Goal: Ask a question: Seek information or help from site administrators or community

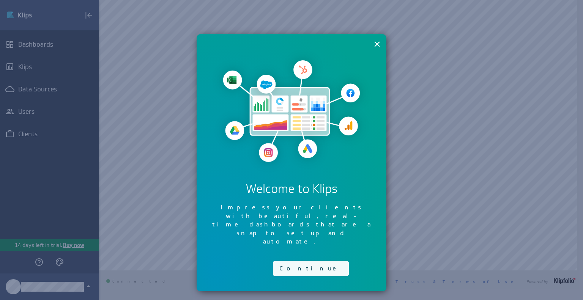
click at [291, 261] on button "Continue" at bounding box center [311, 268] width 76 height 15
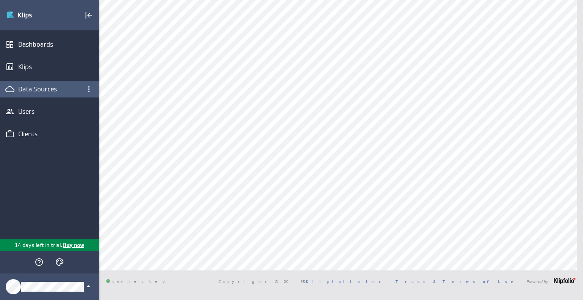
click at [36, 89] on div "Data Sources" at bounding box center [49, 89] width 62 height 8
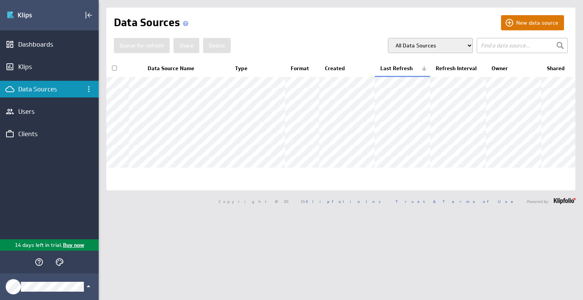
click at [517, 19] on button "New data source" at bounding box center [532, 22] width 63 height 15
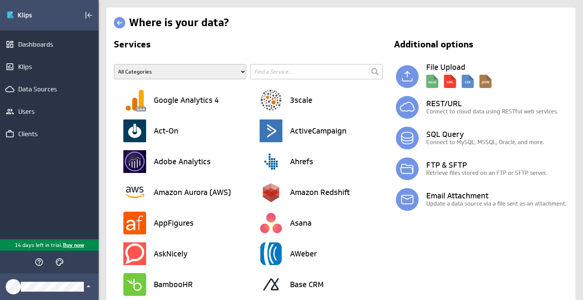
click at [211, 71] on select "All Categories Advertising Cloud Storage Customer Support Data Store E-Mail Cam…" at bounding box center [180, 71] width 133 height 15
click at [311, 74] on input "text" at bounding box center [316, 71] width 133 height 15
type input "google sheets"
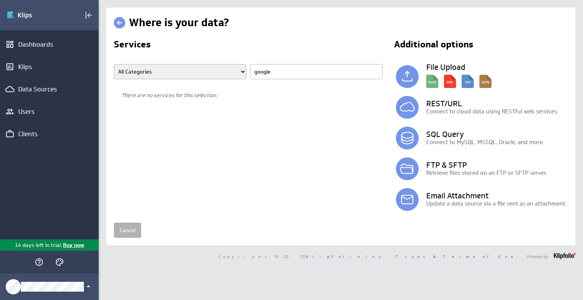
type input "google"
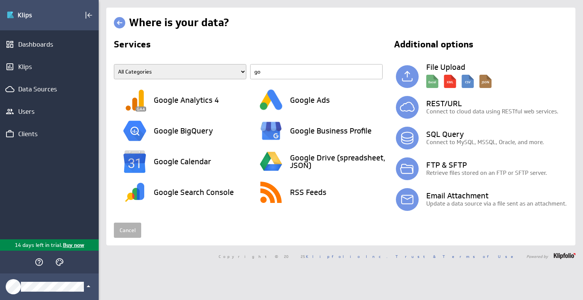
type input "g"
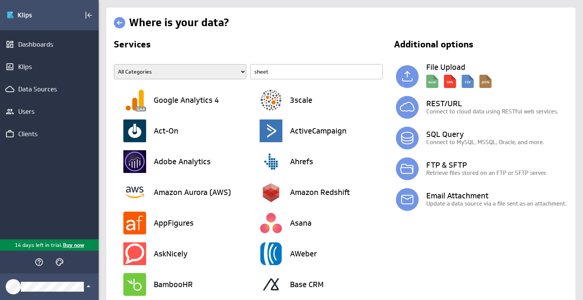
type input "sheets"
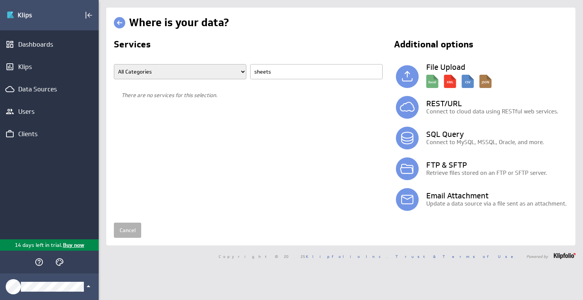
click at [303, 78] on input "sheets" at bounding box center [316, 71] width 133 height 15
type input "google sheets"
click at [510, 42] on h2 "Additional options" at bounding box center [476, 46] width 179 height 12
click at [209, 75] on select "All Categories Advertising Cloud Storage Customer Support Data Store E-Mail Cam…" at bounding box center [180, 71] width 133 height 15
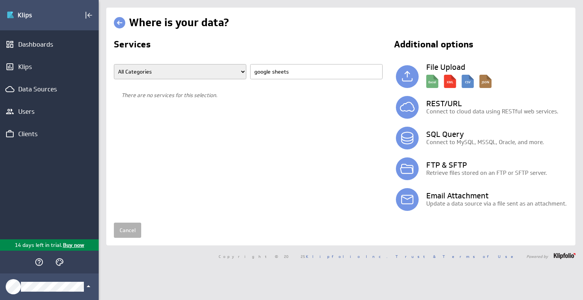
click at [114, 64] on select "All Categories Advertising Cloud Storage Customer Support Data Store E-Mail Cam…" at bounding box center [180, 71] width 133 height 15
click at [305, 70] on input "google sheets" at bounding box center [316, 71] width 133 height 15
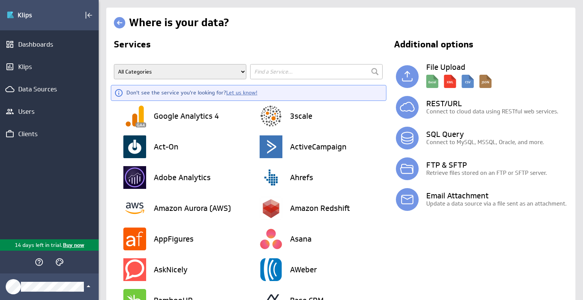
click at [296, 73] on input "text" at bounding box center [316, 71] width 133 height 15
click at [42, 41] on div "Dashboards" at bounding box center [49, 44] width 62 height 8
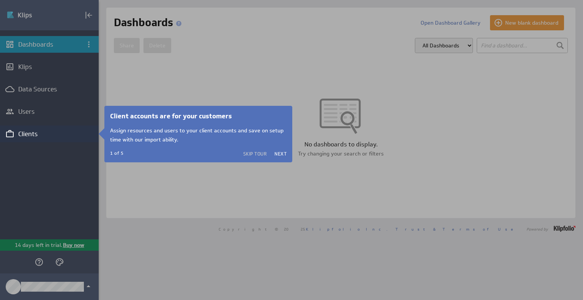
click at [58, 91] on div at bounding box center [49, 63] width 99 height 126
click at [34, 131] on div "Clients" at bounding box center [49, 134] width 62 height 8
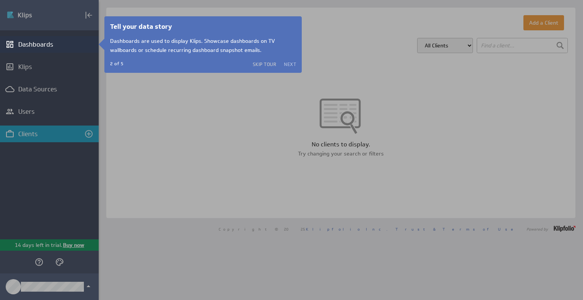
click at [291, 62] on button "Next" at bounding box center [290, 64] width 12 height 6
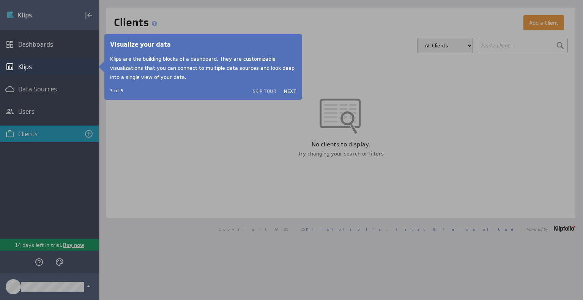
click at [52, 47] on div at bounding box center [49, 29] width 99 height 58
click at [288, 89] on button "Next" at bounding box center [290, 91] width 12 height 6
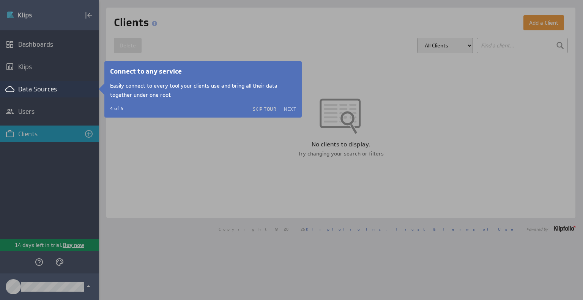
click at [292, 106] on button "Next" at bounding box center [290, 109] width 12 height 6
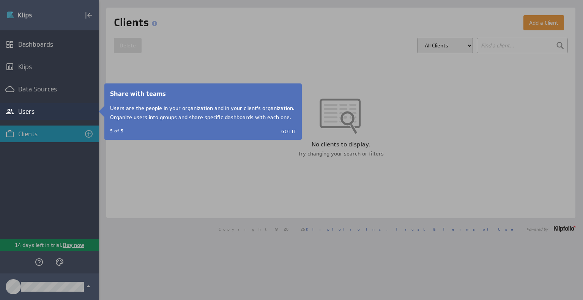
click at [291, 130] on button "Got it" at bounding box center [288, 131] width 15 height 6
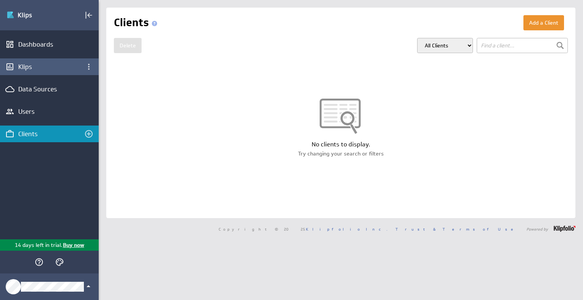
click at [40, 63] on div "Klips" at bounding box center [49, 67] width 62 height 8
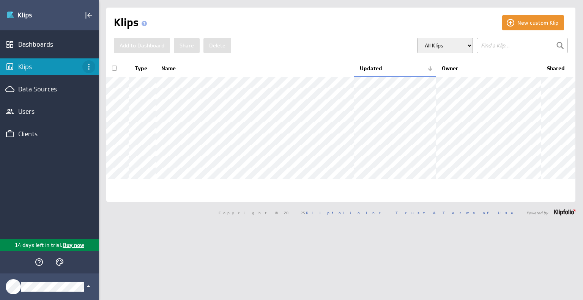
click at [91, 64] on icon "Klips menu" at bounding box center [88, 66] width 9 height 9
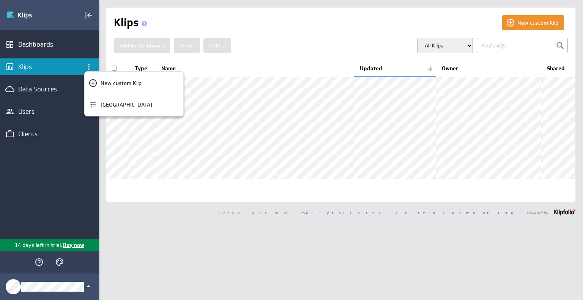
click at [91, 65] on div at bounding box center [291, 150] width 583 height 300
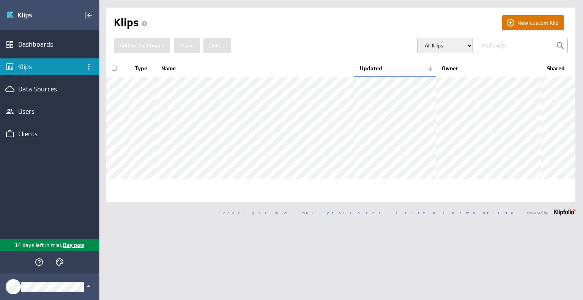
drag, startPoint x: 535, startPoint y: 15, endPoint x: 532, endPoint y: 18, distance: 4.6
click at [536, 15] on button "New custom Klip" at bounding box center [534, 22] width 62 height 15
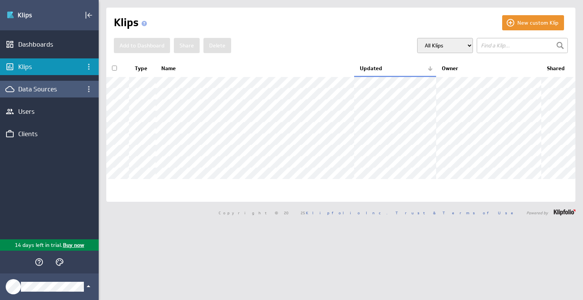
click at [52, 92] on div "Data Sources" at bounding box center [49, 89] width 62 height 8
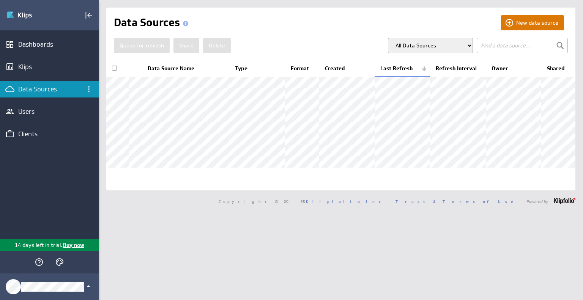
click at [504, 24] on button "New data source" at bounding box center [532, 22] width 63 height 15
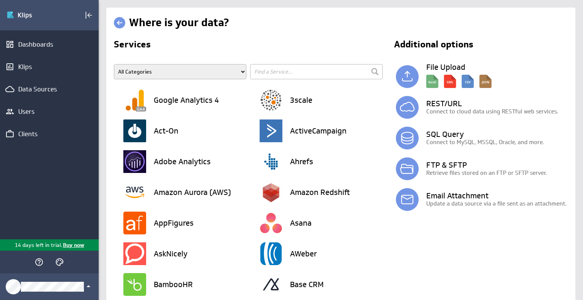
click at [329, 74] on input "text" at bounding box center [316, 71] width 133 height 15
click at [163, 70] on select "All Categories Advertising Cloud Storage Customer Support Data Store E-Mail Cam…" at bounding box center [180, 71] width 133 height 15
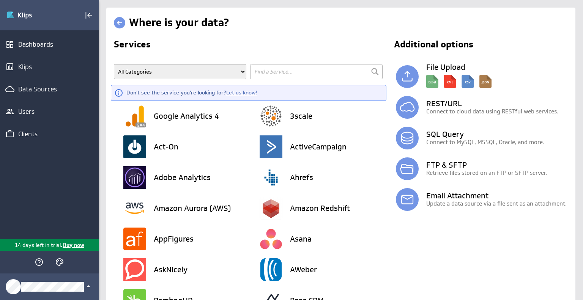
click at [209, 91] on div "Don't see the service you're looking for? Let us know!" at bounding box center [191, 93] width 131 height 8
click at [280, 76] on input "text" at bounding box center [316, 71] width 133 height 15
type input "google sheets"
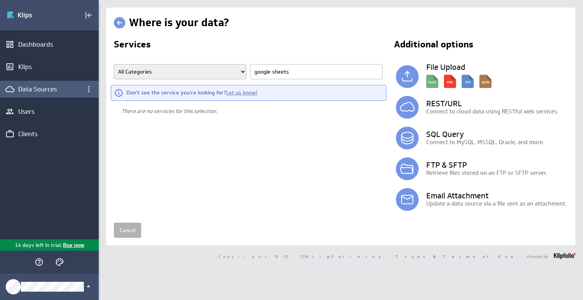
click at [49, 91] on div "Data Sources" at bounding box center [49, 89] width 62 height 8
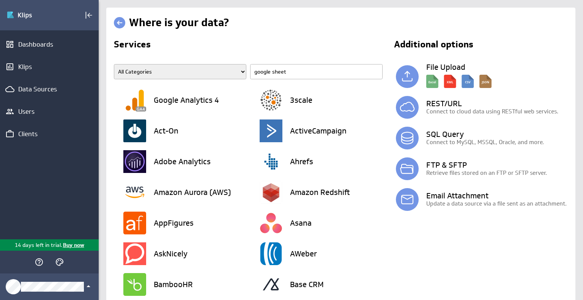
type input "google sheets"
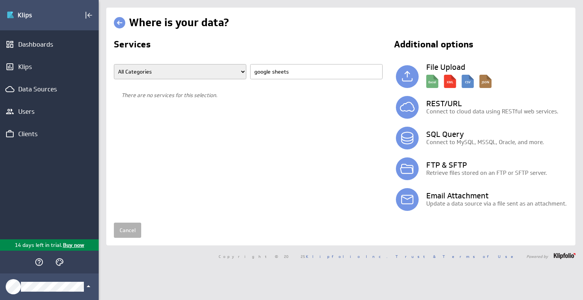
drag, startPoint x: 207, startPoint y: 51, endPoint x: 214, endPoint y: 73, distance: 22.6
click at [206, 51] on h2 "Services" at bounding box center [249, 46] width 270 height 12
click at [216, 73] on select "All Categories Advertising Cloud Storage Customer Support Data Store E-Mail Cam…" at bounding box center [180, 71] width 133 height 15
click at [345, 169] on section "Services All Categories Advertising Cloud Storage Customer Support Data Store E…" at bounding box center [250, 127] width 273 height 175
click at [116, 23] on link at bounding box center [119, 22] width 11 height 11
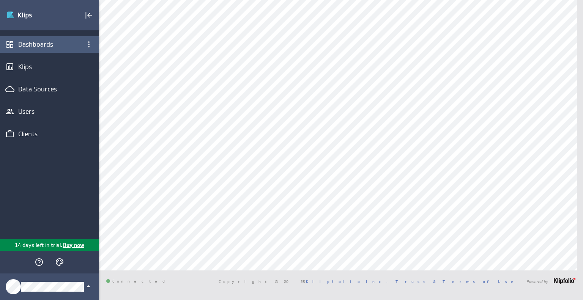
click at [43, 47] on div "Dashboards" at bounding box center [49, 44] width 62 height 8
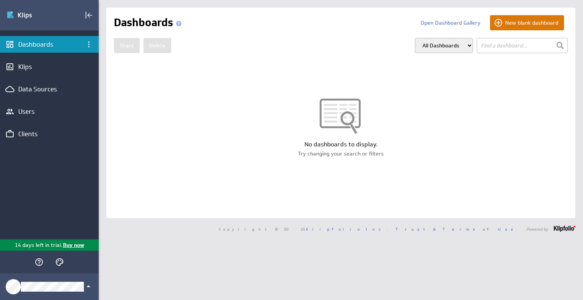
click at [521, 19] on button "New blank dashboard" at bounding box center [527, 22] width 74 height 15
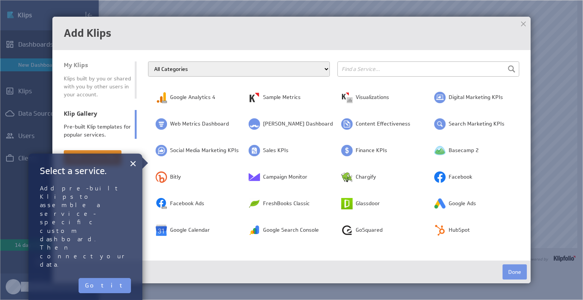
click at [406, 69] on input "text" at bounding box center [429, 69] width 182 height 15
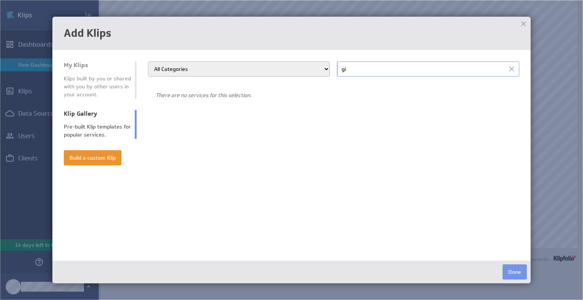
type input "g"
click at [383, 73] on input "google ads" at bounding box center [429, 69] width 182 height 15
type input "google sheets"
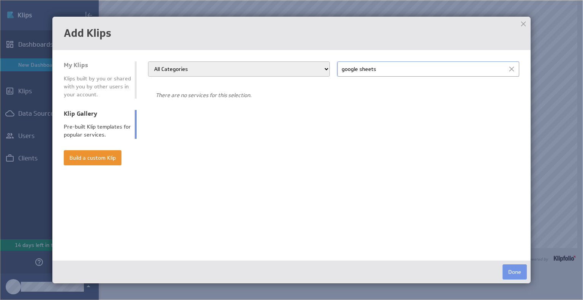
click at [554, 263] on img at bounding box center [291, 150] width 583 height 300
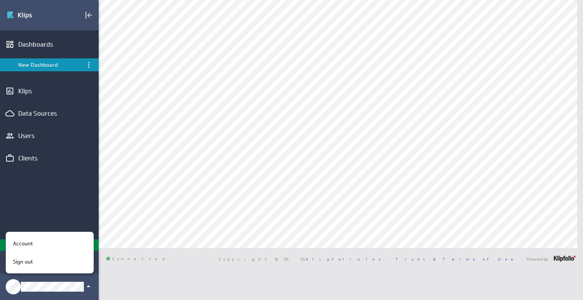
click at [43, 195] on div at bounding box center [291, 150] width 583 height 300
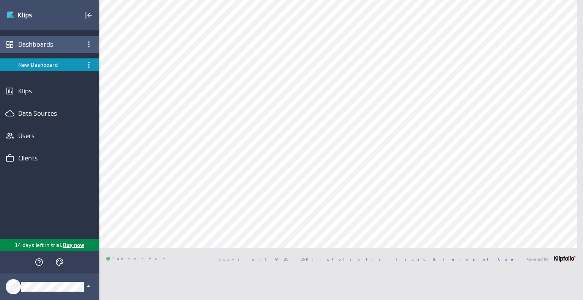
click at [30, 40] on div "Dashboards" at bounding box center [49, 44] width 62 height 8
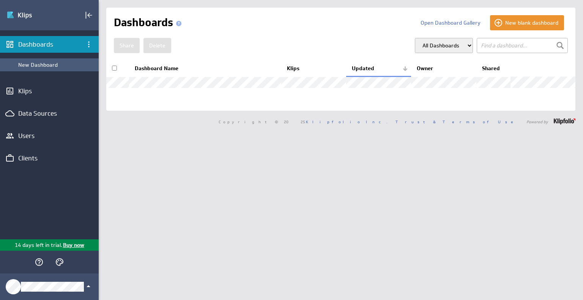
click at [44, 62] on div "New Dashboard" at bounding box center [56, 65] width 77 height 7
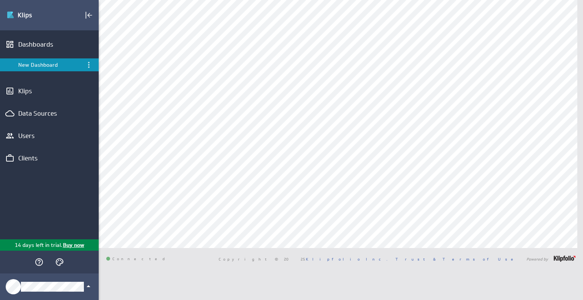
type input "google sheets"
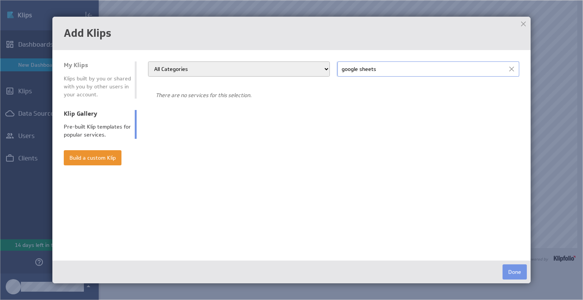
click at [387, 73] on input "google sheets" at bounding box center [429, 69] width 182 height 15
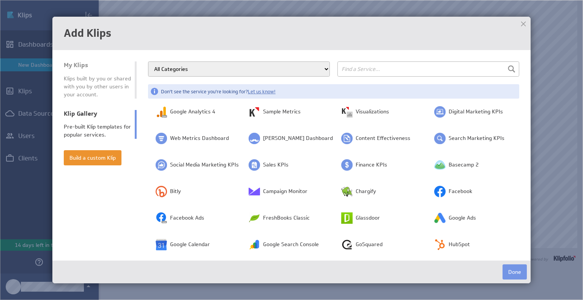
click at [241, 68] on select "All Categories Advertising Cloud Storage Customer Support Dashboard Gallery Dat…" at bounding box center [239, 69] width 182 height 15
click at [90, 215] on td "My Klips Klips built by you or shared with you by other users in your account. …" at bounding box center [106, 159] width 84 height 195
click at [524, 20] on div at bounding box center [523, 23] width 11 height 11
click at [524, 23] on div at bounding box center [523, 23] width 11 height 11
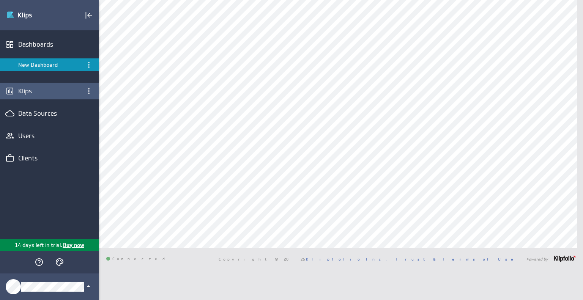
click at [37, 93] on div "Klips" at bounding box center [49, 91] width 62 height 8
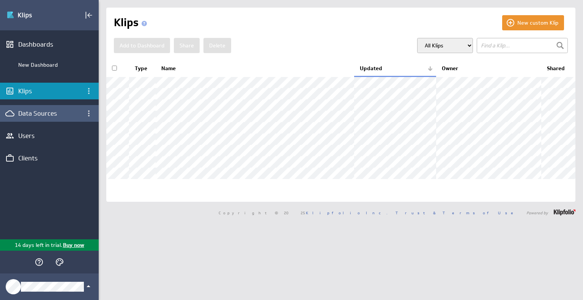
click at [47, 113] on div "Data Sources" at bounding box center [49, 113] width 62 height 8
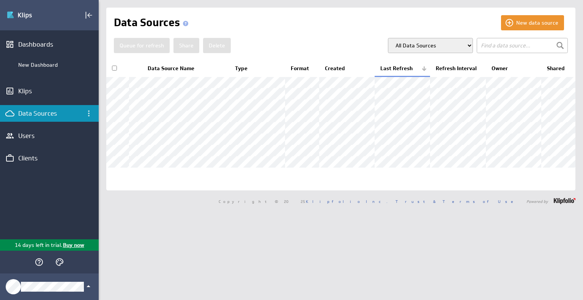
click at [115, 66] on input "checkbox" at bounding box center [114, 68] width 5 height 5
checkbox input "true"
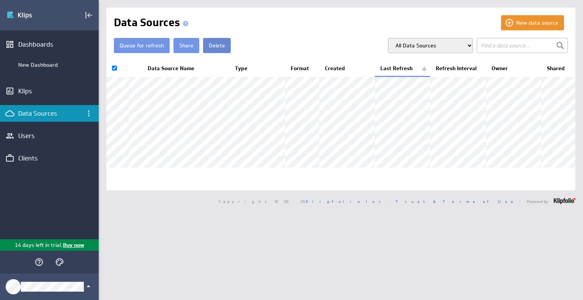
click at [209, 46] on button "Delete" at bounding box center [217, 45] width 28 height 15
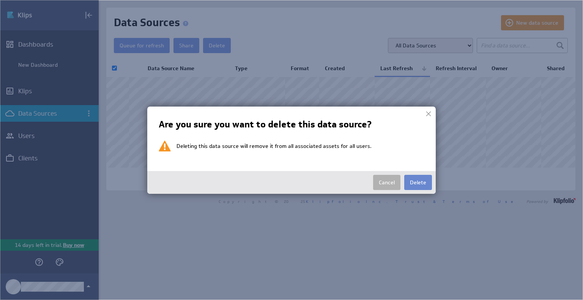
click at [415, 185] on button "Delete" at bounding box center [419, 182] width 28 height 15
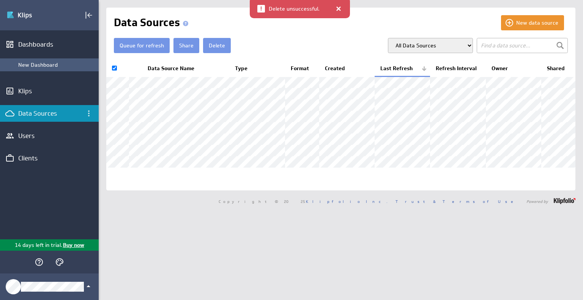
click at [44, 66] on div "New Dashboard" at bounding box center [56, 65] width 77 height 7
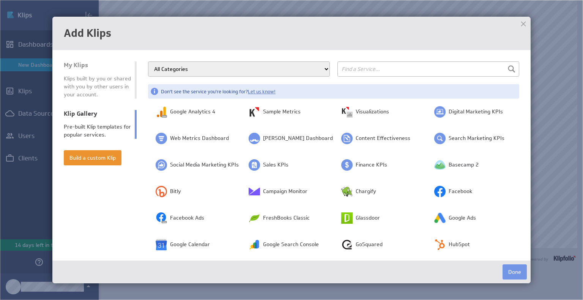
click at [523, 22] on div at bounding box center [523, 23] width 11 height 11
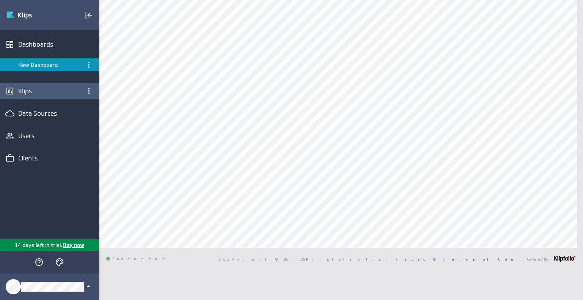
click at [40, 93] on div "Klips" at bounding box center [49, 91] width 62 height 8
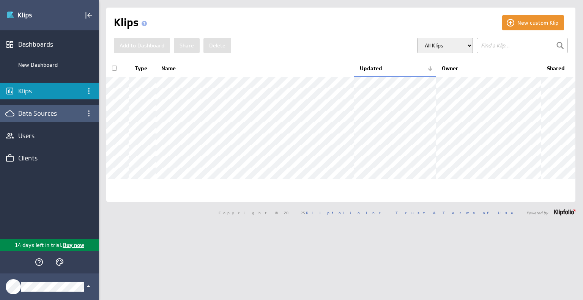
click at [37, 113] on div "Data Sources" at bounding box center [49, 113] width 62 height 8
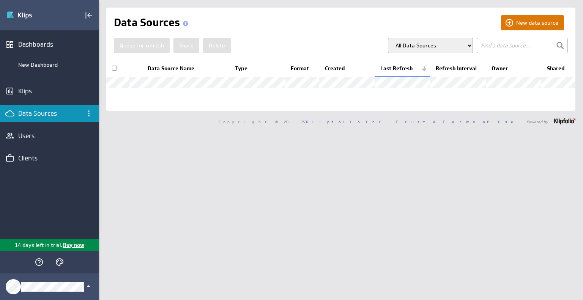
drag, startPoint x: 510, startPoint y: 21, endPoint x: 498, endPoint y: 21, distance: 11.8
click at [511, 21] on button "New data source" at bounding box center [532, 22] width 63 height 15
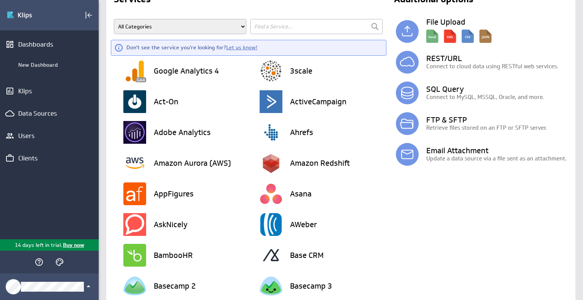
scroll to position [8, 0]
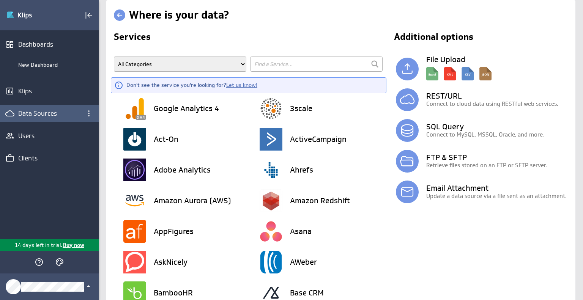
click at [35, 107] on div "Data Sources" at bounding box center [49, 113] width 99 height 17
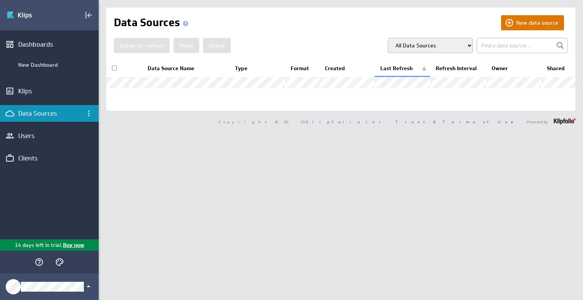
drag, startPoint x: 539, startPoint y: 19, endPoint x: 511, endPoint y: 30, distance: 29.3
click at [538, 20] on button "New data source" at bounding box center [532, 22] width 63 height 15
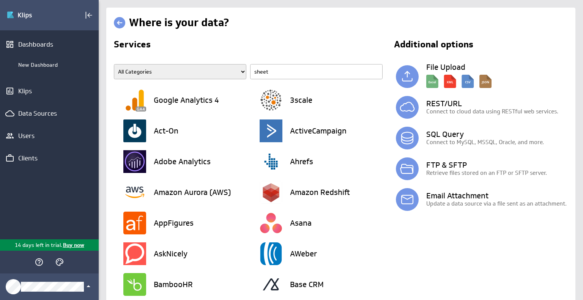
type input "sheets"
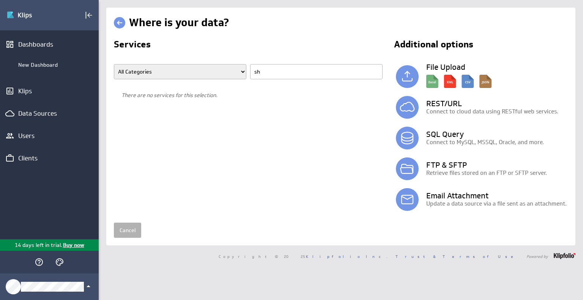
type input "s"
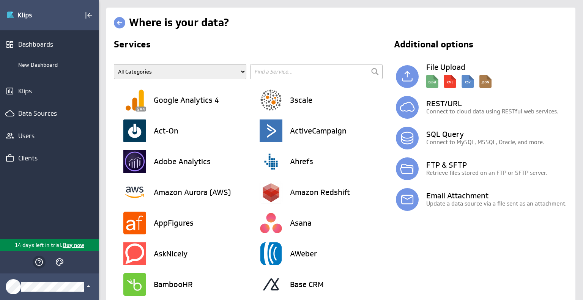
click at [37, 264] on icon "Help" at bounding box center [39, 262] width 9 height 9
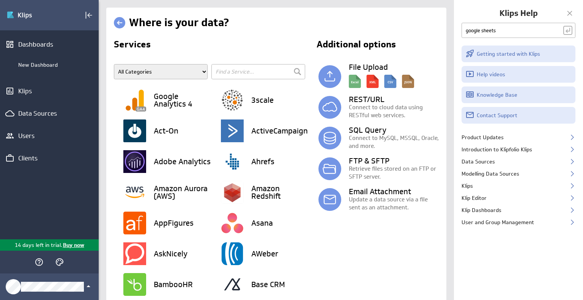
type input "google sheets"
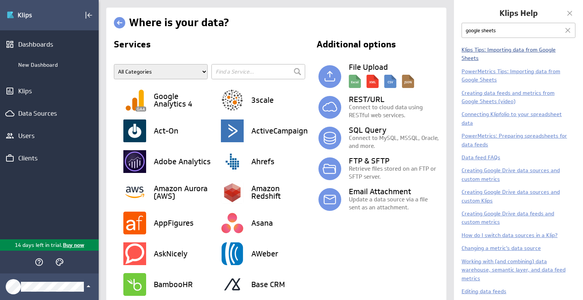
click at [500, 48] on link "Klips Tips: Importing data from Google Sheets" at bounding box center [509, 53] width 94 height 15
click at [574, 12] on div at bounding box center [569, 13] width 11 height 11
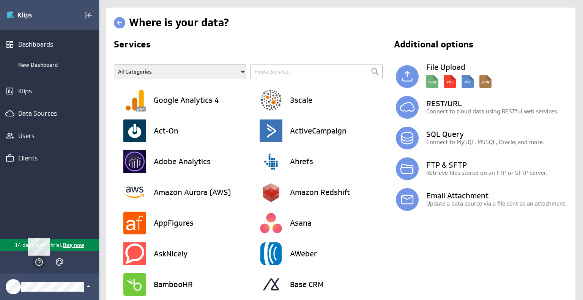
click at [37, 263] on icon "Main Menu" at bounding box center [39, 262] width 9 height 9
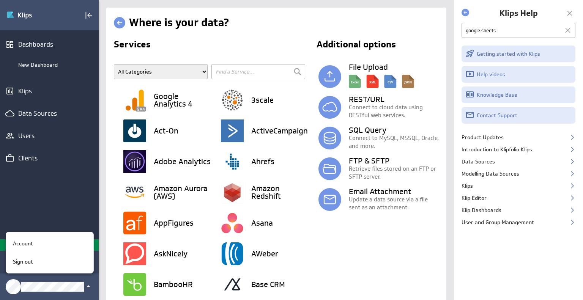
click at [59, 285] on div at bounding box center [291, 150] width 583 height 300
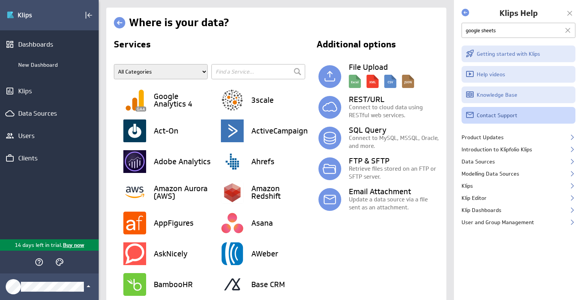
click at [510, 112] on link "Contact Support" at bounding box center [519, 115] width 114 height 17
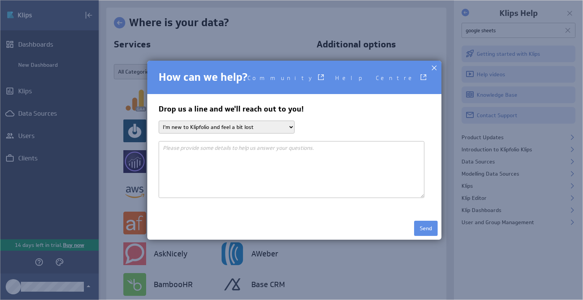
click at [247, 126] on select "I'm new to Klipfolio and feel a bit lost I need help getting my data in I want …" at bounding box center [227, 127] width 136 height 13
click at [247, 125] on select "I'm new to Klipfolio and feel a bit lost I need help getting my data in I want …" at bounding box center [227, 127] width 136 height 13
click at [287, 171] on textarea at bounding box center [292, 169] width 266 height 57
type textarea "How do I add google sheets as a data source? it doesn't come up when I search."
click at [427, 229] on button "Send" at bounding box center [426, 228] width 24 height 15
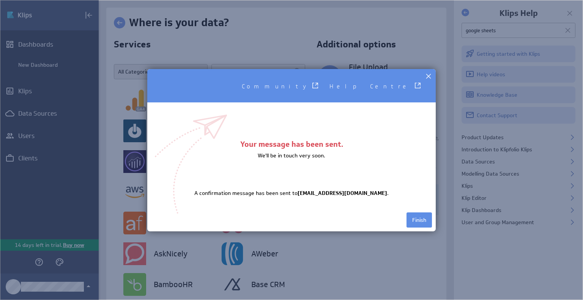
click at [413, 214] on button "Finish" at bounding box center [419, 220] width 25 height 15
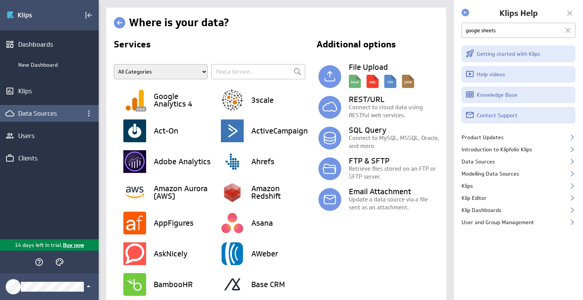
click at [43, 108] on div "Data Sources" at bounding box center [49, 113] width 99 height 17
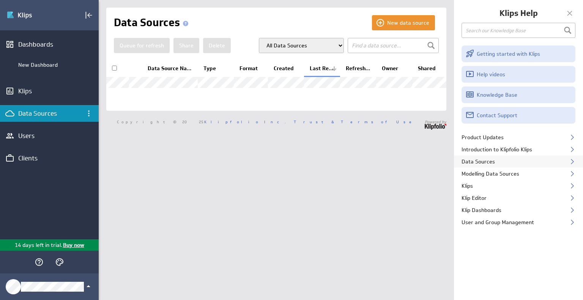
click at [520, 162] on div "Data Sources" at bounding box center [518, 162] width 129 height 12
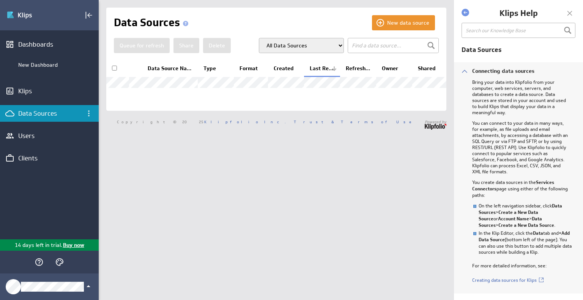
click at [514, 28] on input "text" at bounding box center [519, 30] width 114 height 15
type input "google sheets"
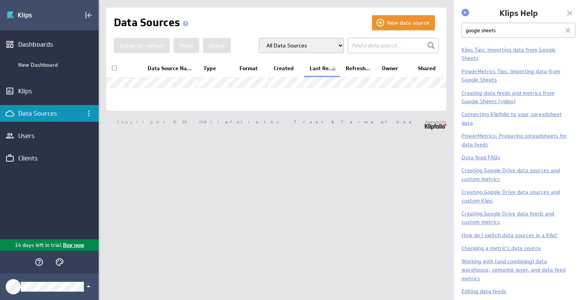
click at [489, 75] on p "PowerMetrics Tips: Importing data from Google Sheets" at bounding box center [516, 75] width 109 height 17
click at [487, 77] on link "PowerMetrics Tips: Importing data from Google Sheets" at bounding box center [511, 75] width 99 height 15
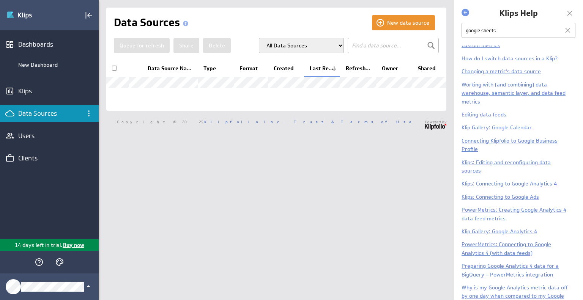
scroll to position [202, 0]
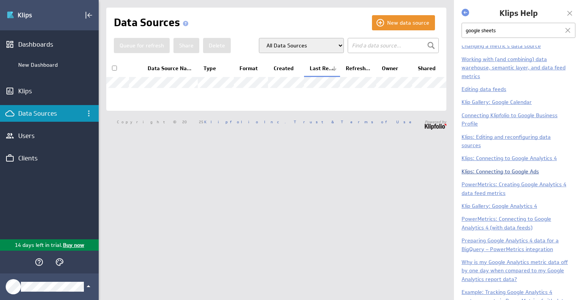
click at [502, 172] on link "Klips: Connecting to Google Ads" at bounding box center [500, 171] width 77 height 7
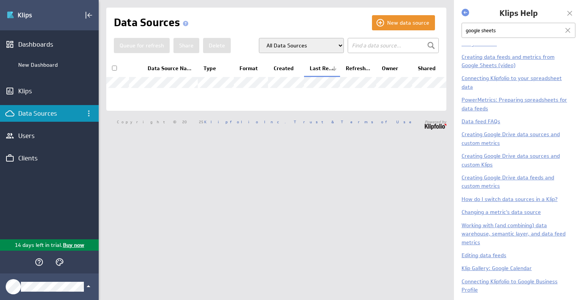
scroll to position [0, 0]
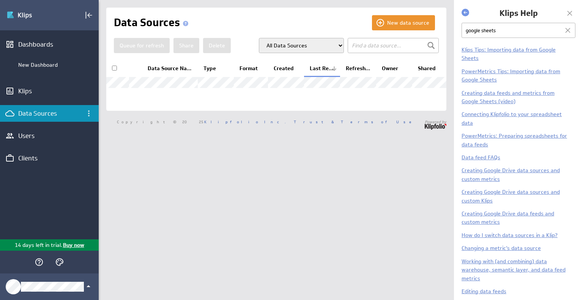
click at [569, 14] on div at bounding box center [569, 13] width 11 height 11
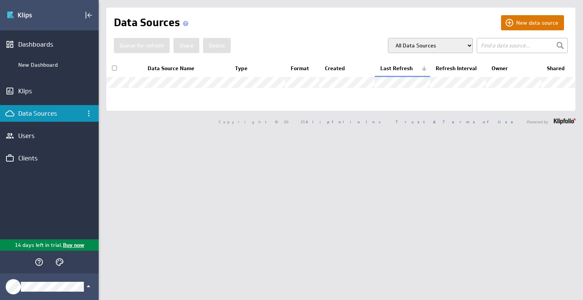
click at [516, 26] on button "New data source" at bounding box center [532, 22] width 63 height 15
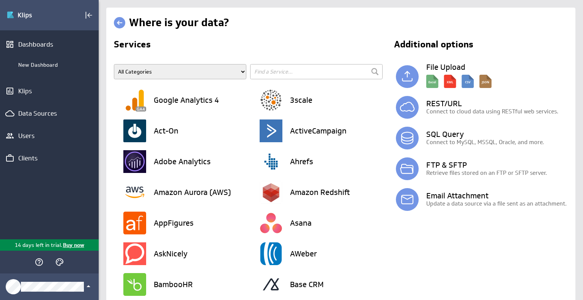
click at [212, 76] on select "All Categories Advertising Cloud Storage Customer Support Data Store E-Mail Cam…" at bounding box center [180, 71] width 133 height 15
click at [289, 69] on input "text" at bounding box center [316, 71] width 133 height 15
type input "sheets"
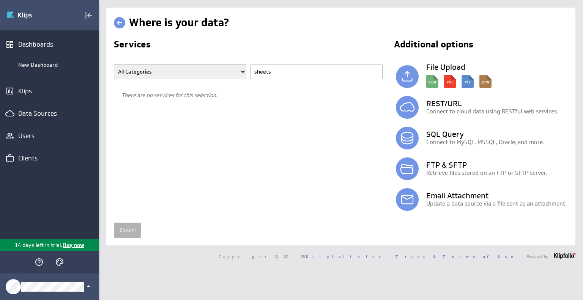
click at [212, 71] on select "All Categories Advertising Cloud Storage Customer Support Data Store E-Mail Cam…" at bounding box center [180, 71] width 133 height 15
drag, startPoint x: 273, startPoint y: 160, endPoint x: 270, endPoint y: 126, distance: 33.9
click at [273, 160] on section "Services All Categories Advertising Cloud Storage Customer Support Data Store E…" at bounding box center [250, 127] width 273 height 175
click at [273, 70] on input "sheets" at bounding box center [316, 71] width 133 height 15
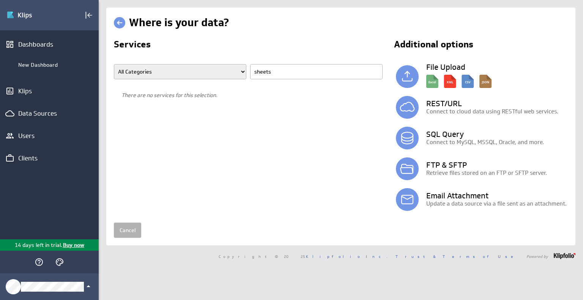
click at [273, 70] on input "sheets" at bounding box center [316, 71] width 133 height 15
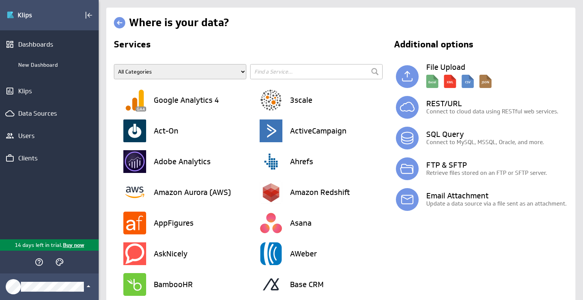
click at [47, 193] on div "Dashboards New Dashboard Klips Data Sources Users Clients" at bounding box center [49, 134] width 99 height 209
